Goal: Information Seeking & Learning: Learn about a topic

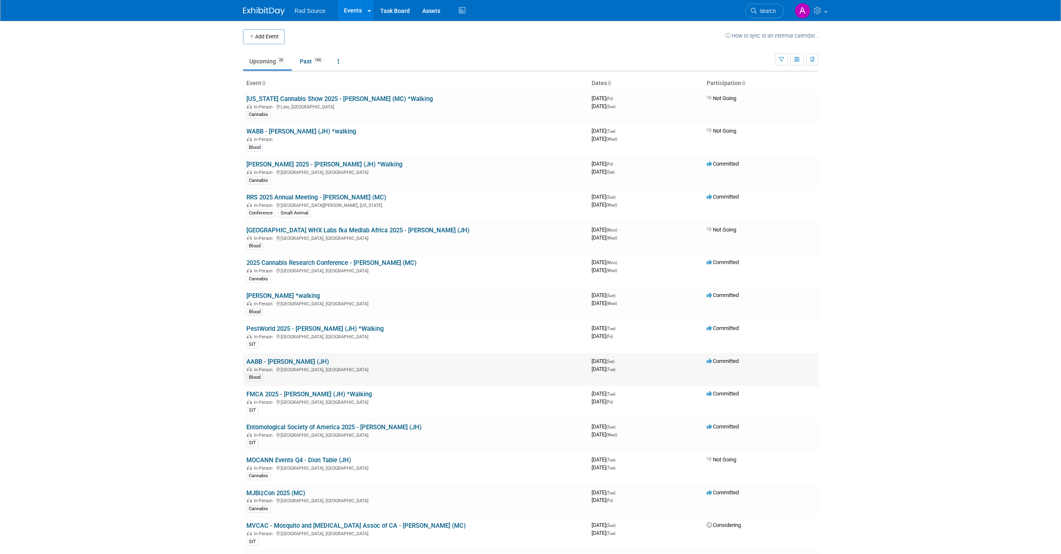
click at [291, 359] on link "AABB - [PERSON_NAME] (JH)" at bounding box center [287, 362] width 83 height 8
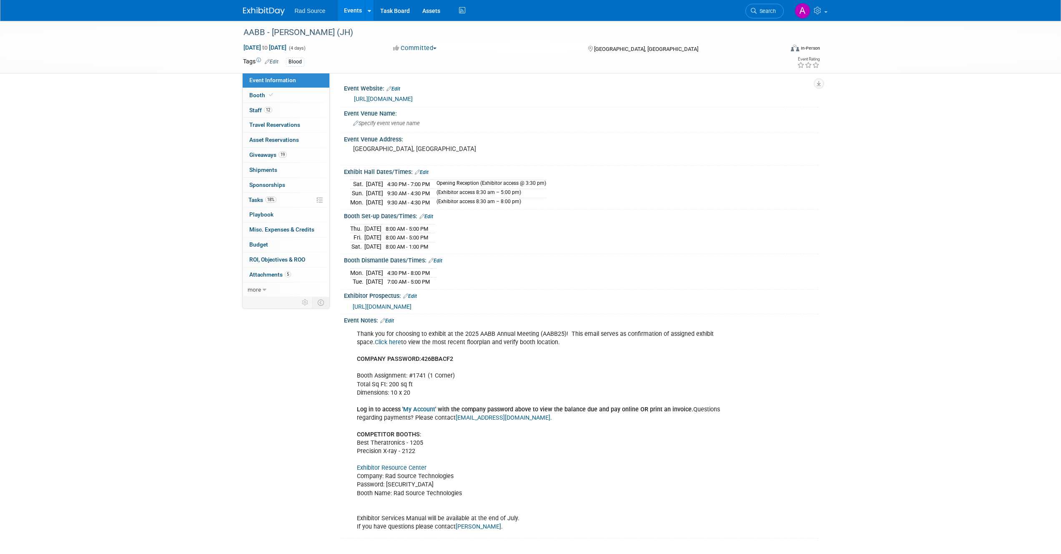
click at [387, 341] on link "Click here" at bounding box center [388, 342] width 26 height 7
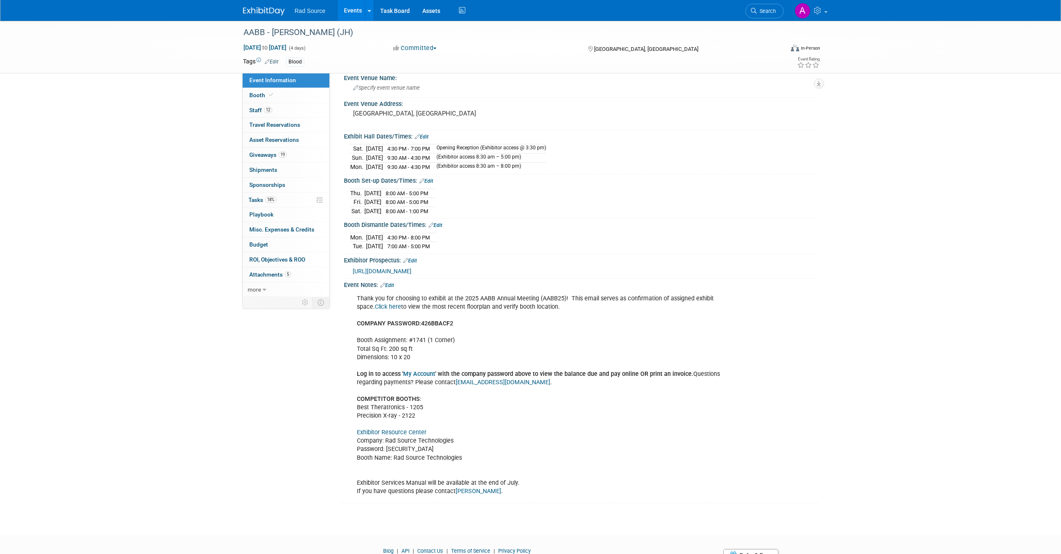
scroll to position [36, 0]
click at [438, 382] on div "Thank you for choosing to exhibit at the 2025 AABB Annual Meeting (AABB25)! Thi…" at bounding box center [539, 394] width 376 height 209
click at [458, 274] on div "Exhibitor Prospectus: Edit https://www.afassanoco.com/aabb/prospectus.html" at bounding box center [579, 266] width 478 height 25
click at [412, 270] on span "https://www.afassanoco.com/aabb/prospectus.html" at bounding box center [382, 270] width 59 height 7
click at [308, 423] on div "Event Information Event Info Booth Booth 12 Staff 12 Staff 0 Travel Reservation…" at bounding box center [531, 243] width 588 height 517
